Goal: Information Seeking & Learning: Learn about a topic

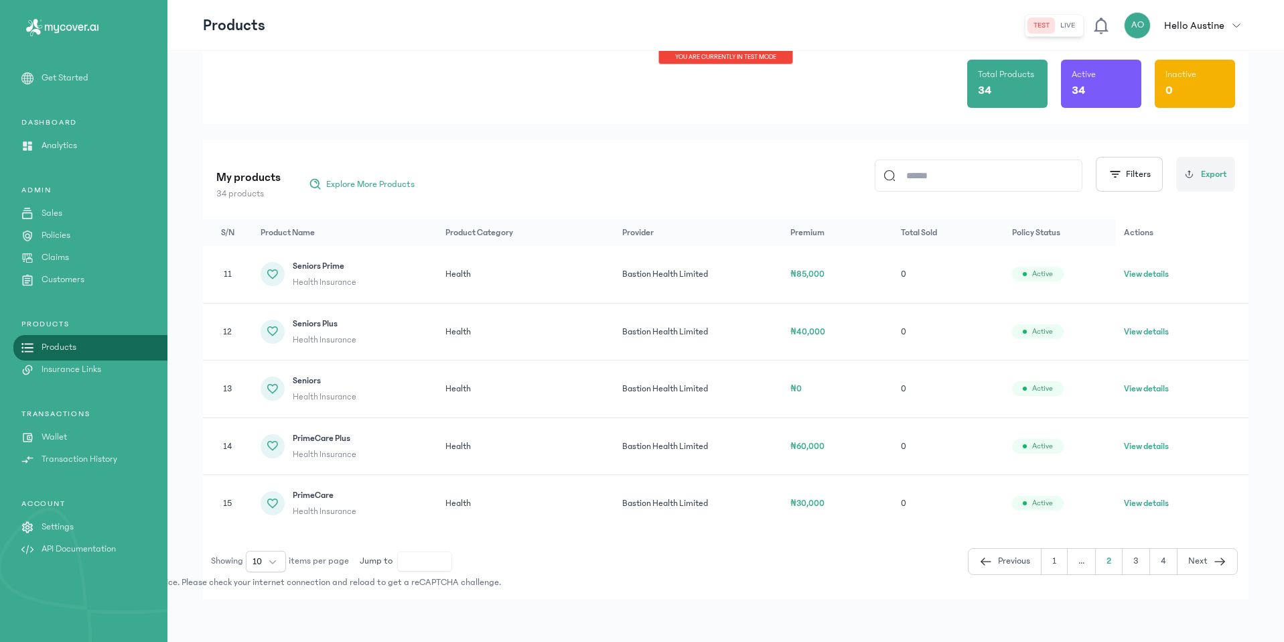
click at [522, 326] on td "Health" at bounding box center [525, 332] width 177 height 58
click at [526, 279] on td "Health" at bounding box center [525, 274] width 177 height 57
click at [717, 269] on td "Bastion Health Limited" at bounding box center [698, 274] width 168 height 57
click at [324, 264] on span "Seniors Prime" at bounding box center [325, 265] width 64 height 13
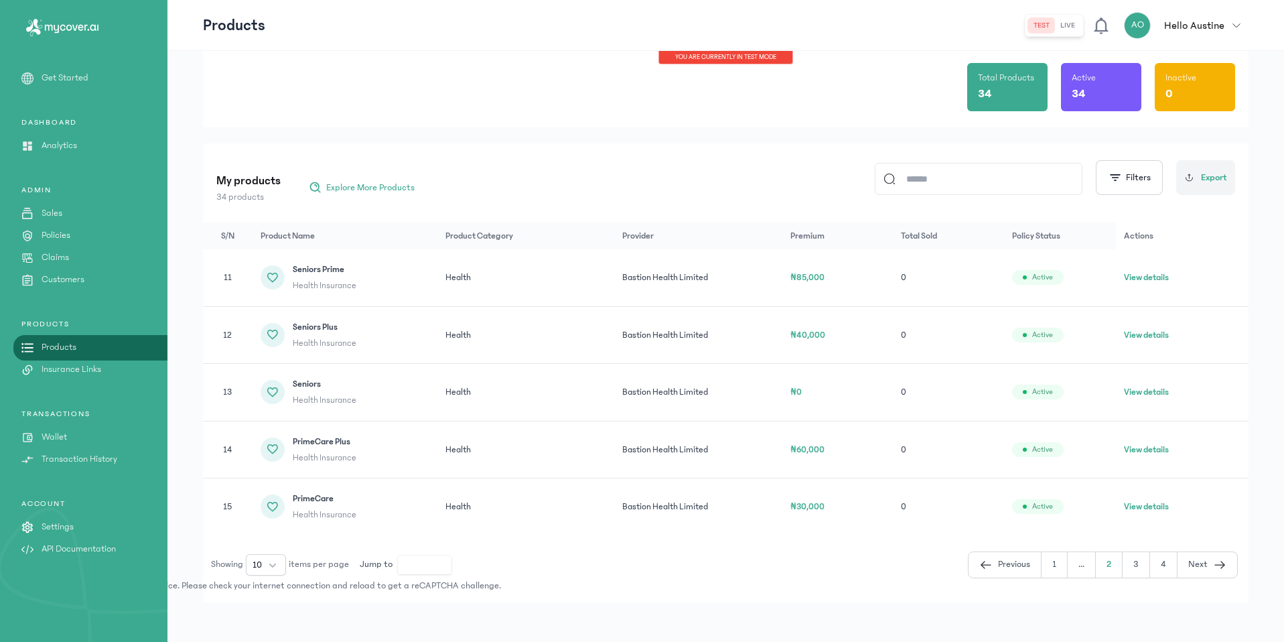
scroll to position [65, 0]
click at [1169, 274] on button "View details" at bounding box center [1146, 275] width 45 height 13
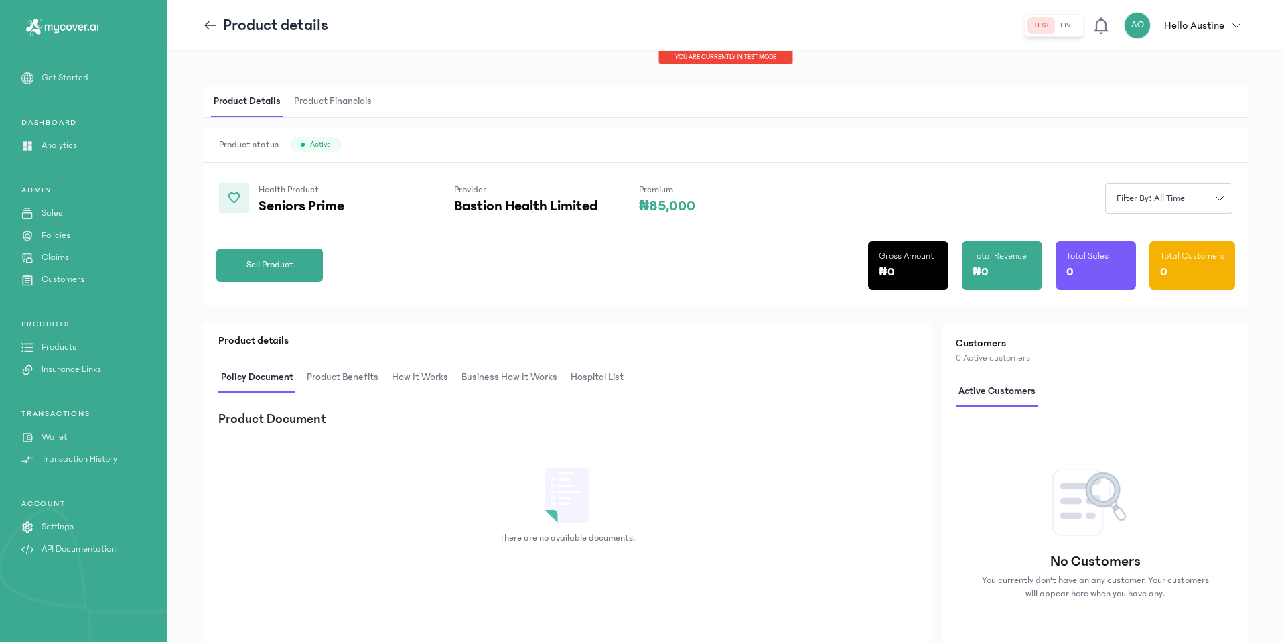
click at [342, 111] on span "Product Financials" at bounding box center [332, 101] width 83 height 31
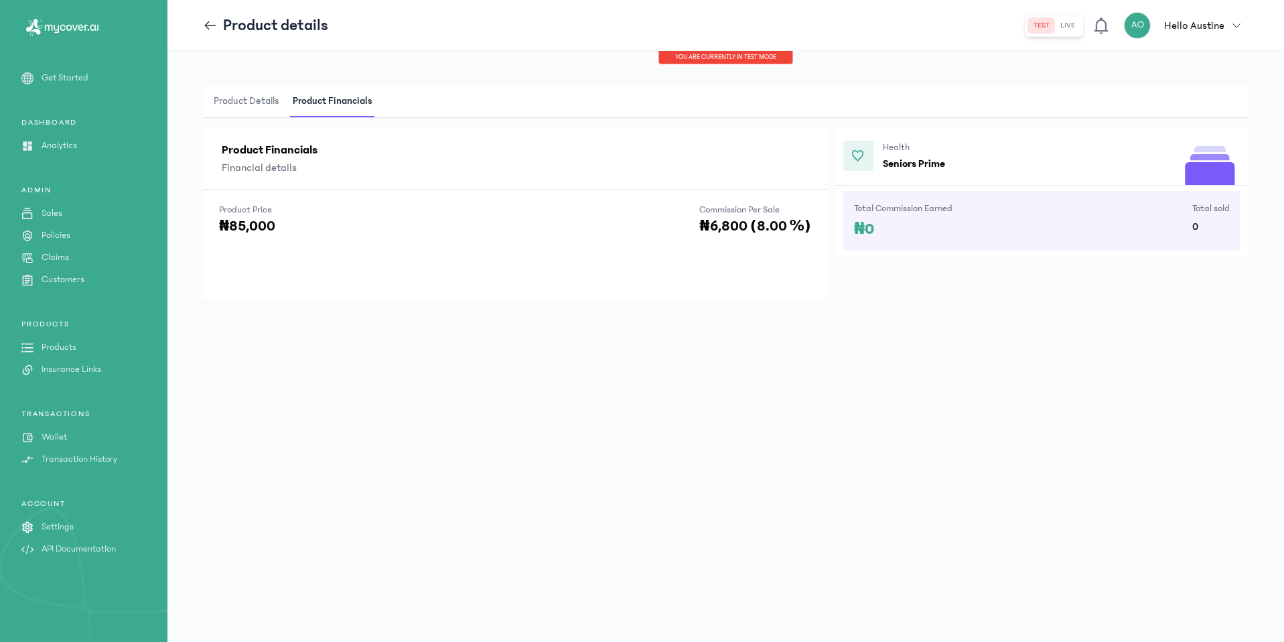
click at [249, 93] on span "Product Details" at bounding box center [246, 101] width 71 height 31
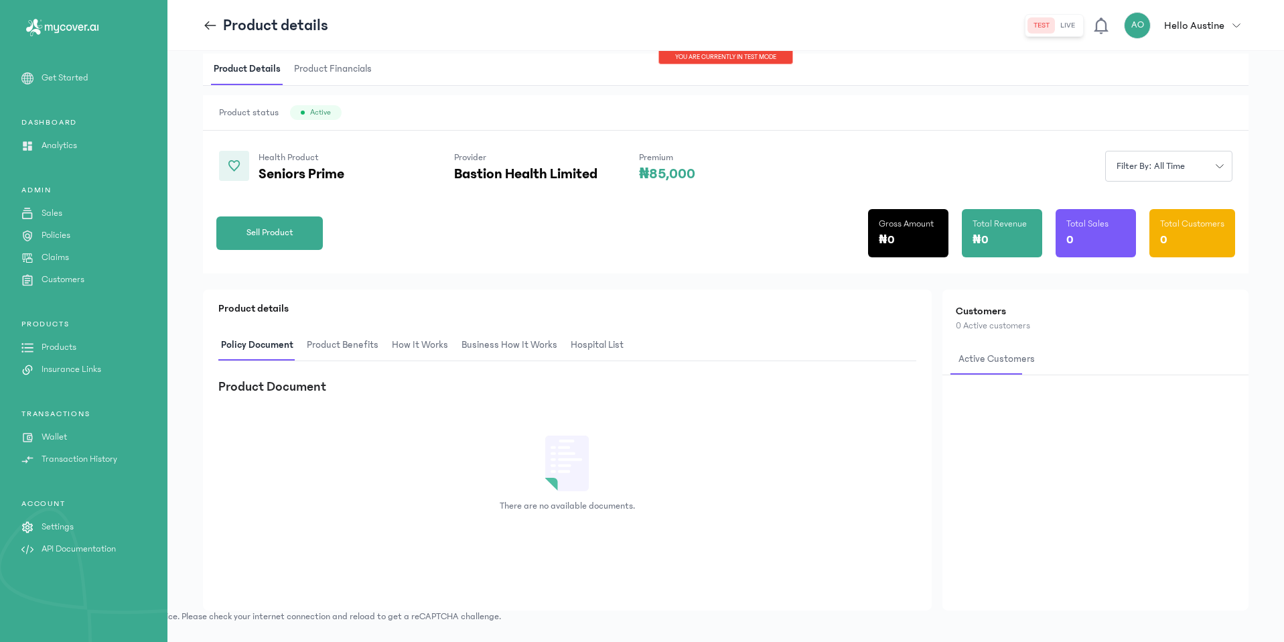
scroll to position [44, 0]
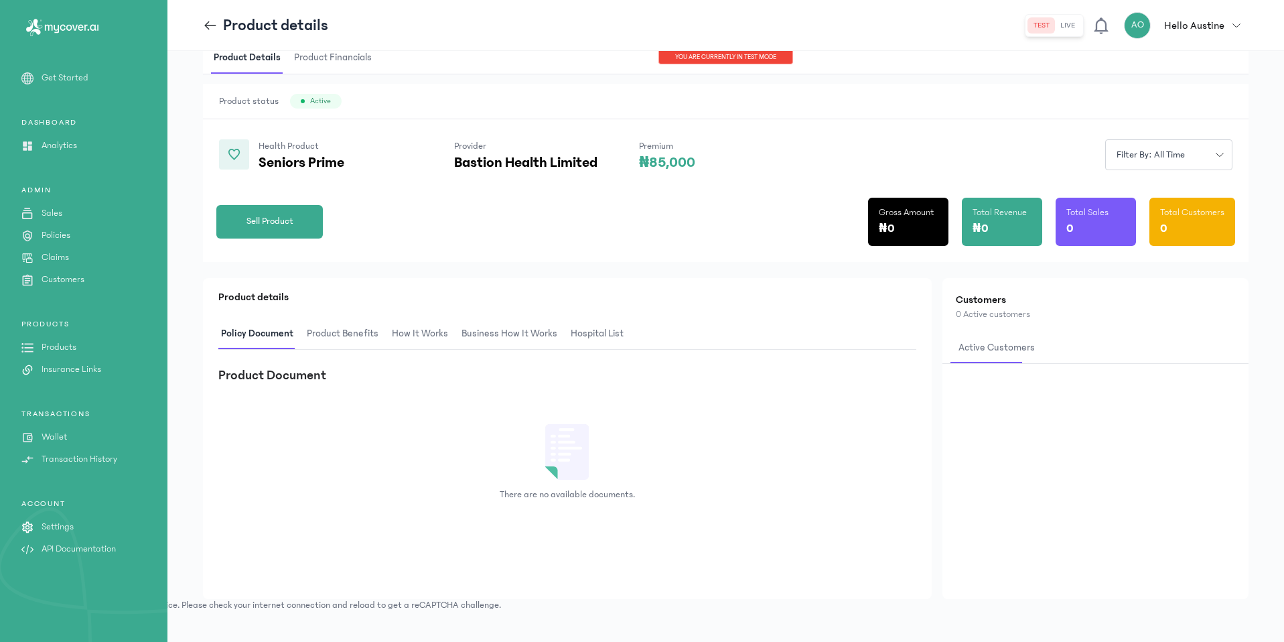
click at [347, 341] on span "Product Benefits" at bounding box center [342, 333] width 77 height 31
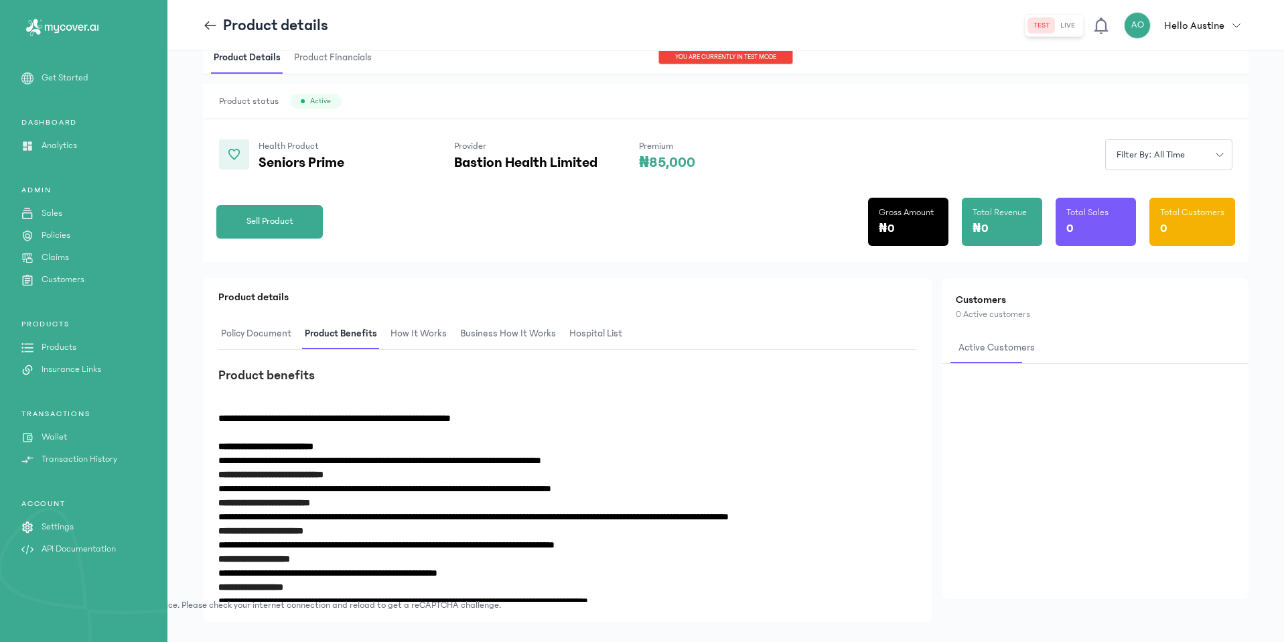
scroll to position [66, 0]
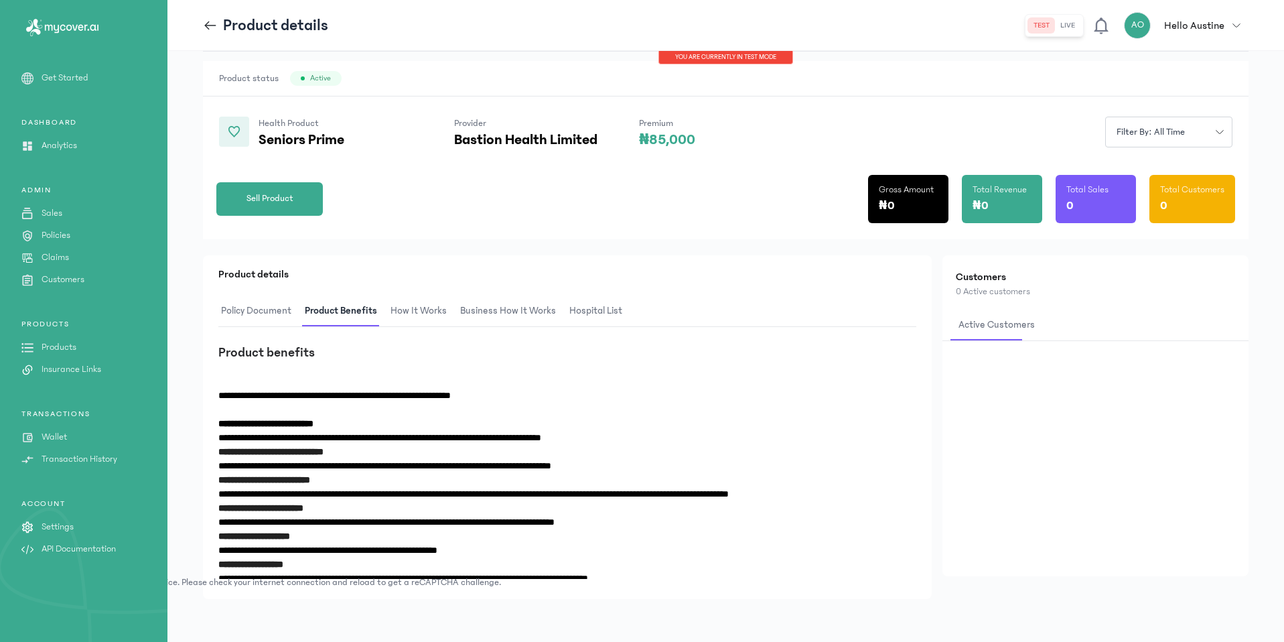
click at [423, 305] on span "How It Works" at bounding box center [419, 310] width 62 height 31
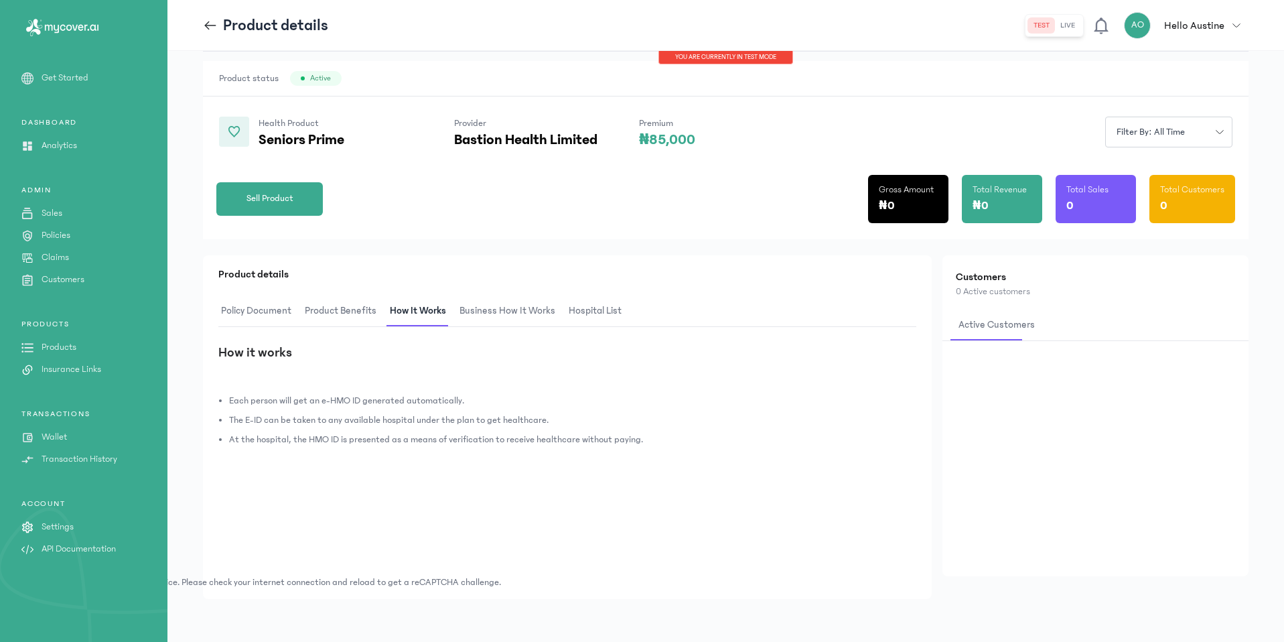
click at [498, 311] on span "Business How It Works" at bounding box center [507, 310] width 101 height 31
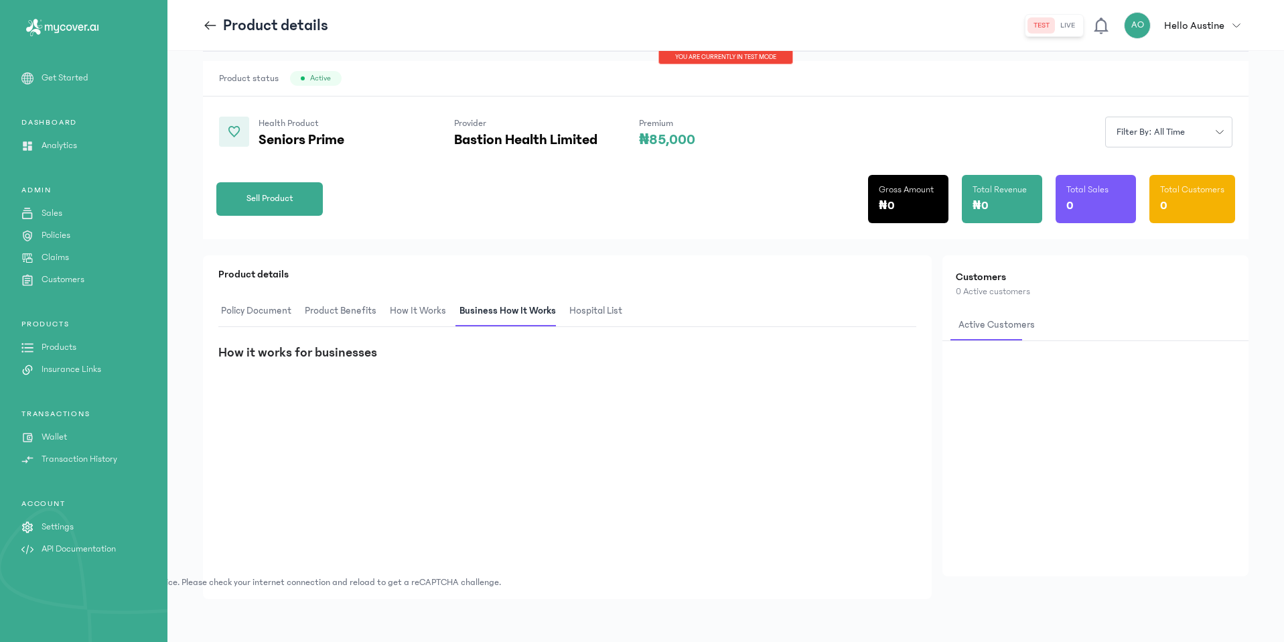
click at [595, 317] on span "hospital List" at bounding box center [596, 310] width 58 height 31
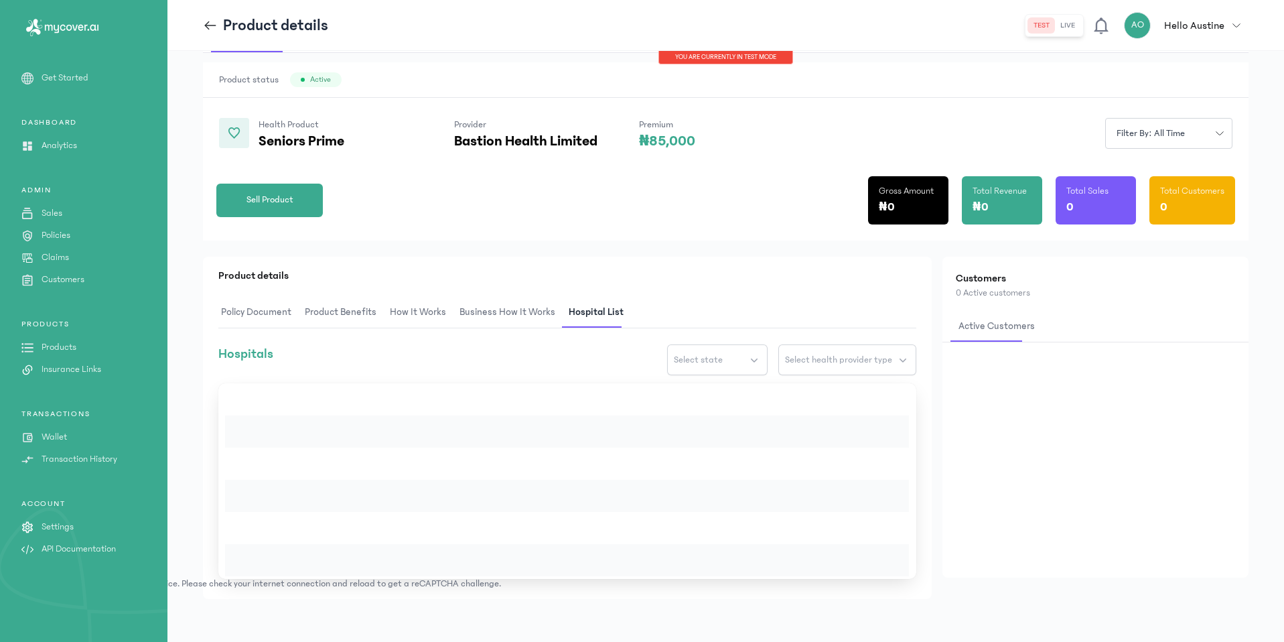
scroll to position [65, 0]
click at [688, 360] on span "Select state" at bounding box center [698, 359] width 49 height 13
click at [697, 364] on span "Select state" at bounding box center [698, 359] width 49 height 13
click at [852, 362] on span "Select health provider type" at bounding box center [838, 359] width 107 height 13
click at [803, 320] on div "Policy Document Product Benefits How It Works Business How It Works hospital Li…" at bounding box center [567, 313] width 698 height 32
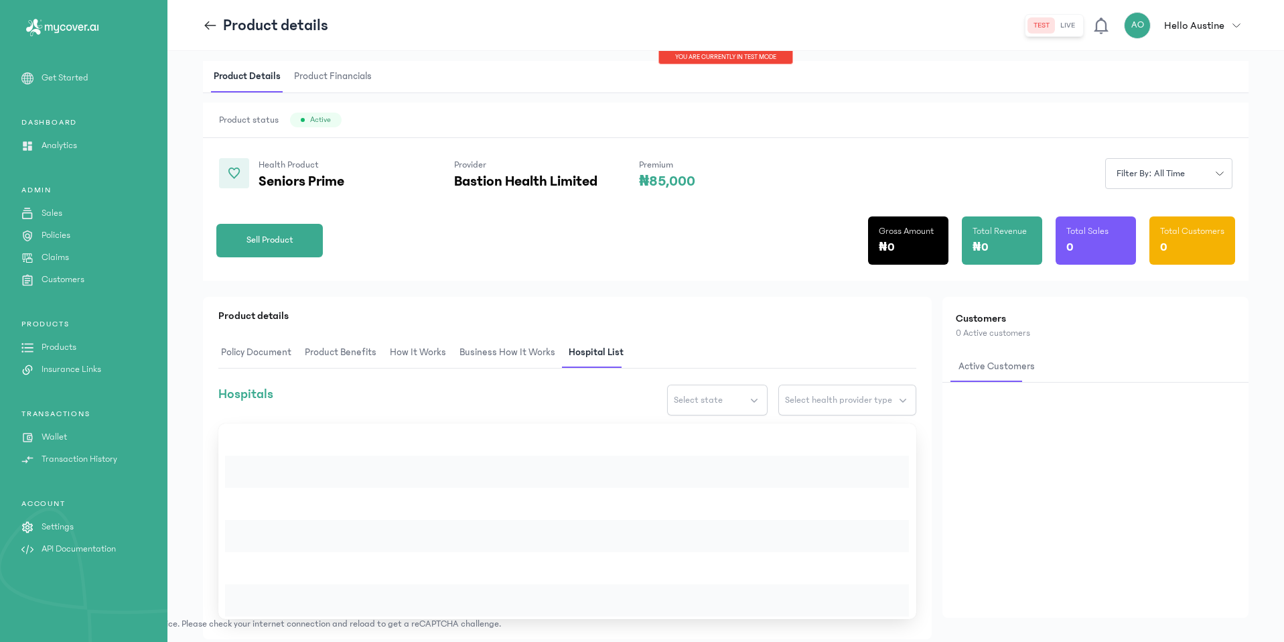
scroll to position [15, 0]
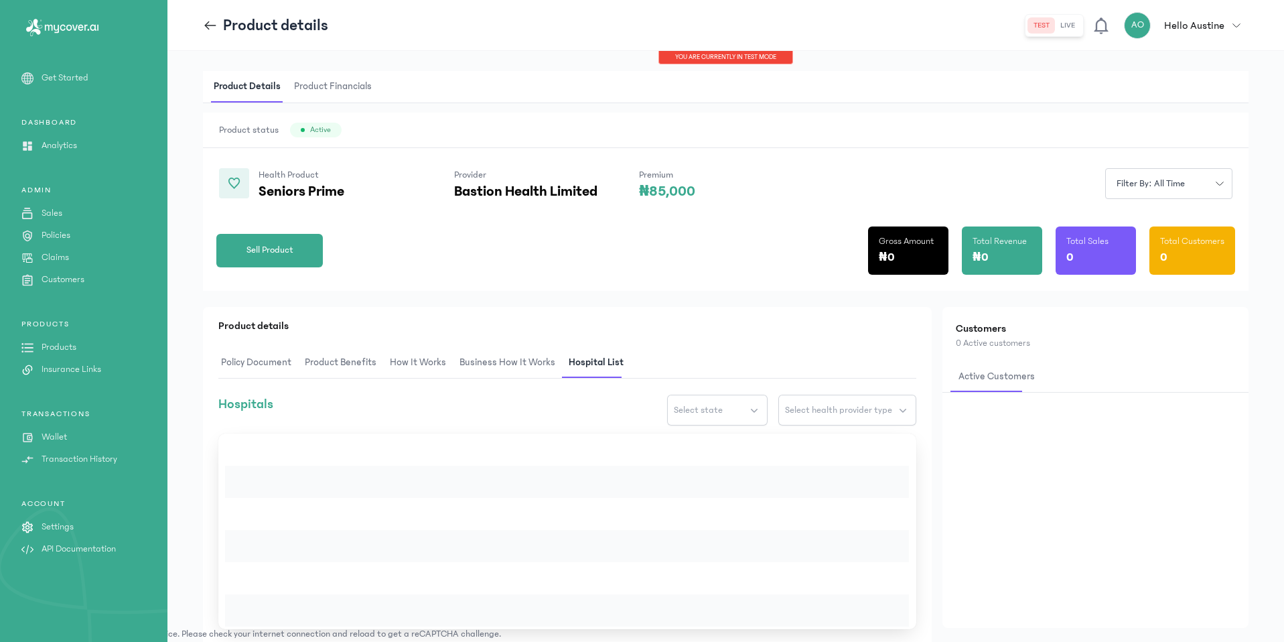
click at [352, 80] on span "Product Financials" at bounding box center [332, 86] width 83 height 31
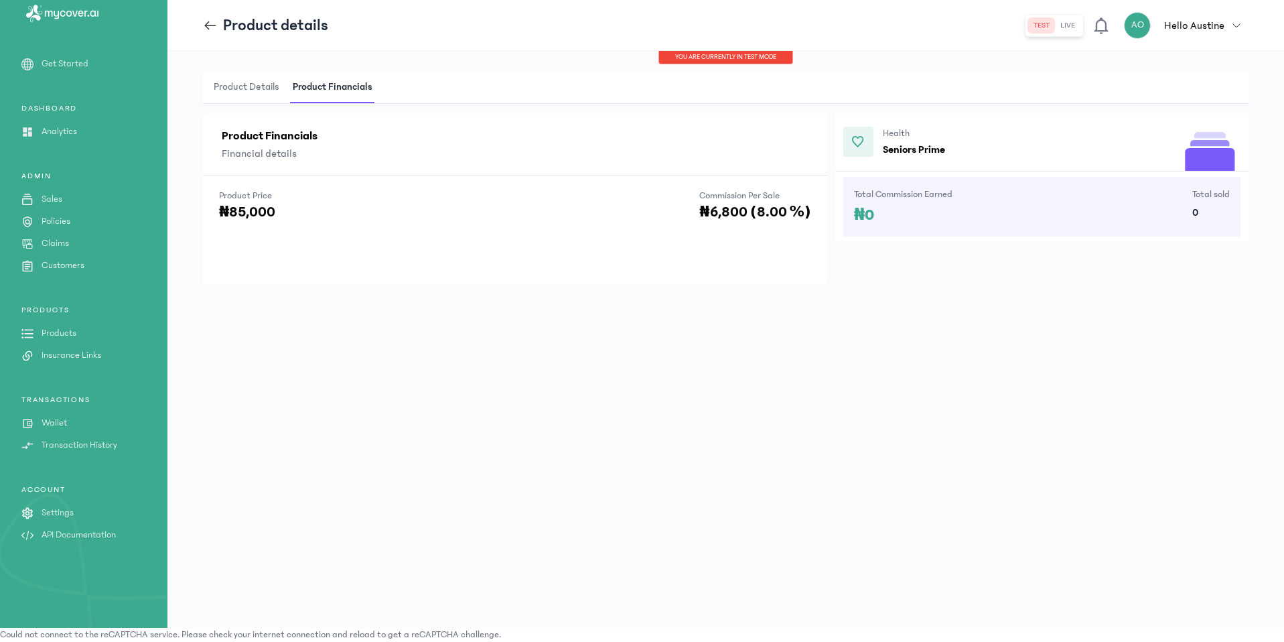
click at [271, 81] on span "Product Details" at bounding box center [246, 87] width 71 height 31
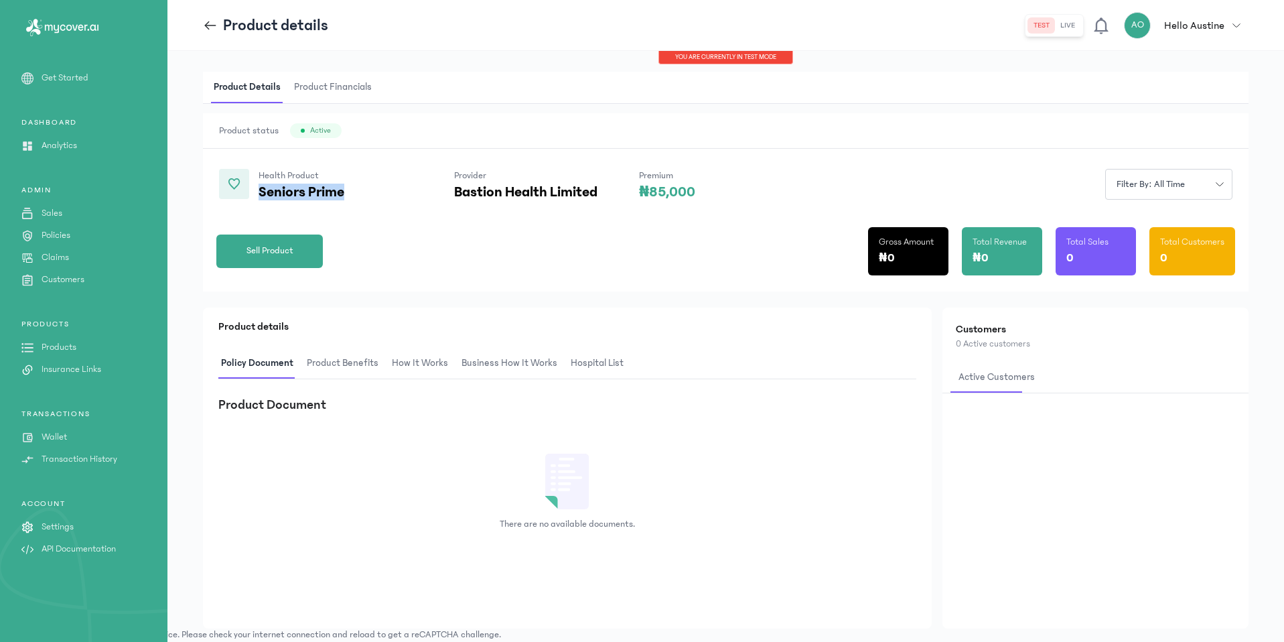
drag, startPoint x: 355, startPoint y: 190, endPoint x: 260, endPoint y: 188, distance: 95.1
click at [260, 188] on p "Seniors Prime" at bounding box center [336, 192] width 154 height 16
copy p "Seniors Prime"
drag, startPoint x: 614, startPoint y: 187, endPoint x: 457, endPoint y: 184, distance: 156.8
click at [457, 184] on div "Health Product Seniors Prime Provider Bastion Health Limited Premium ₦85,000" at bounding box center [457, 184] width 476 height 31
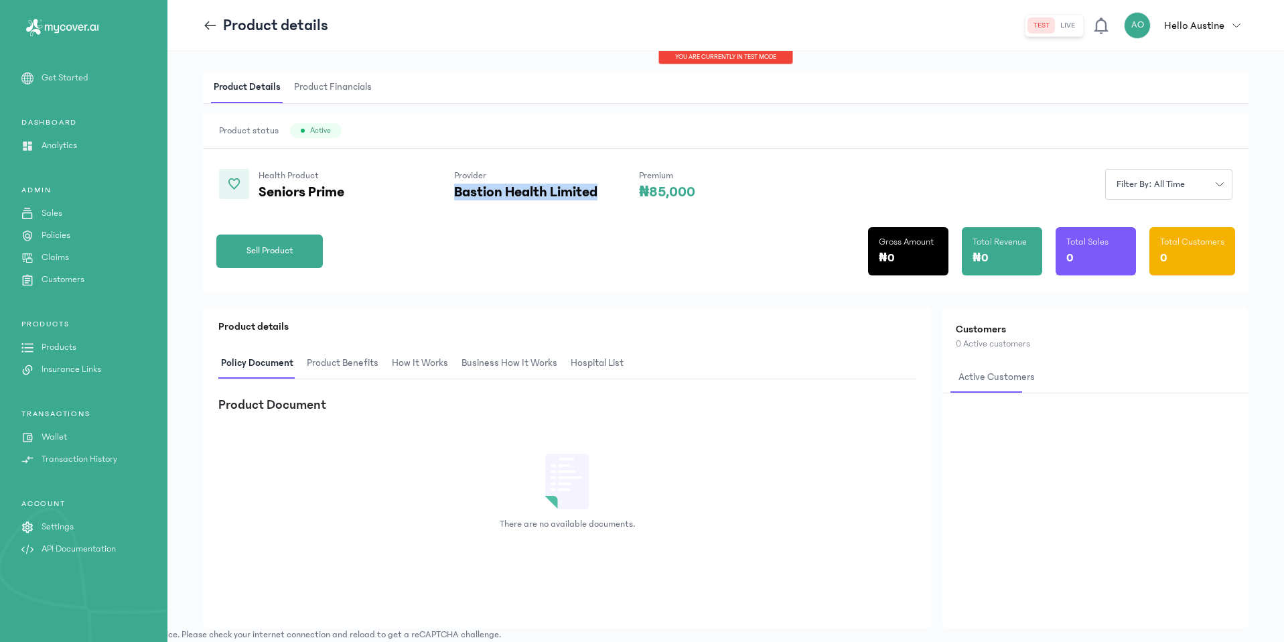
copy p "Bastion Health Limited"
